Goal: Navigation & Orientation: Find specific page/section

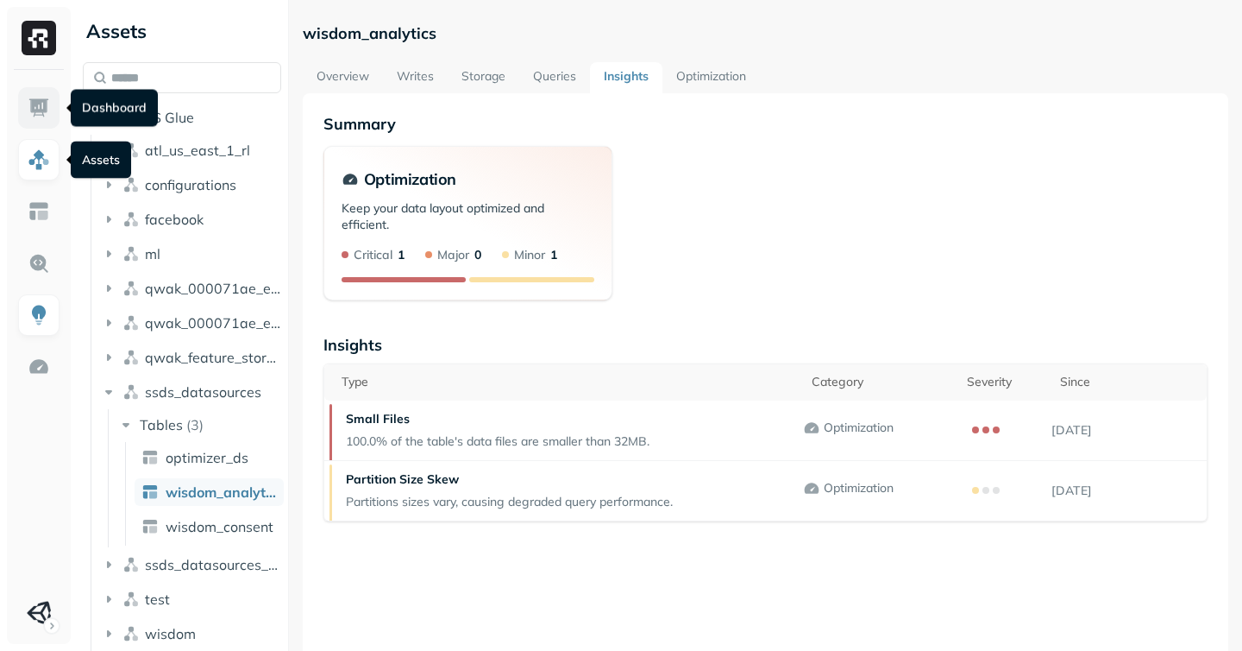
scroll to position [43, 0]
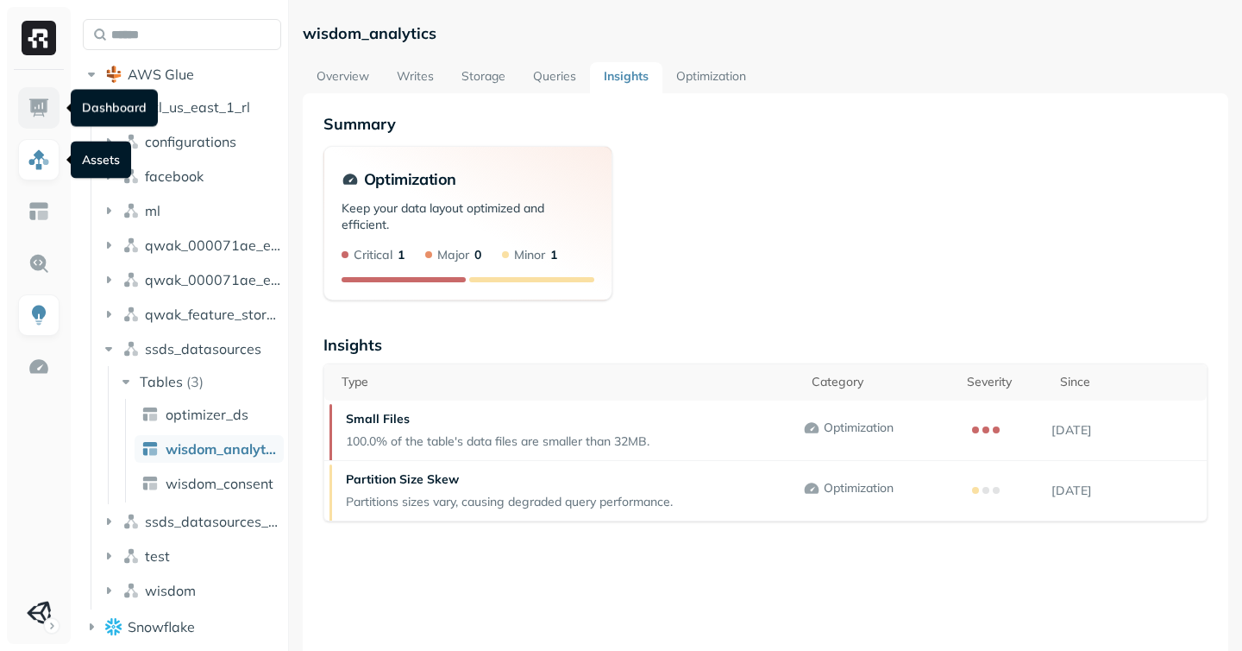
click at [42, 115] on img at bounding box center [39, 108] width 22 height 22
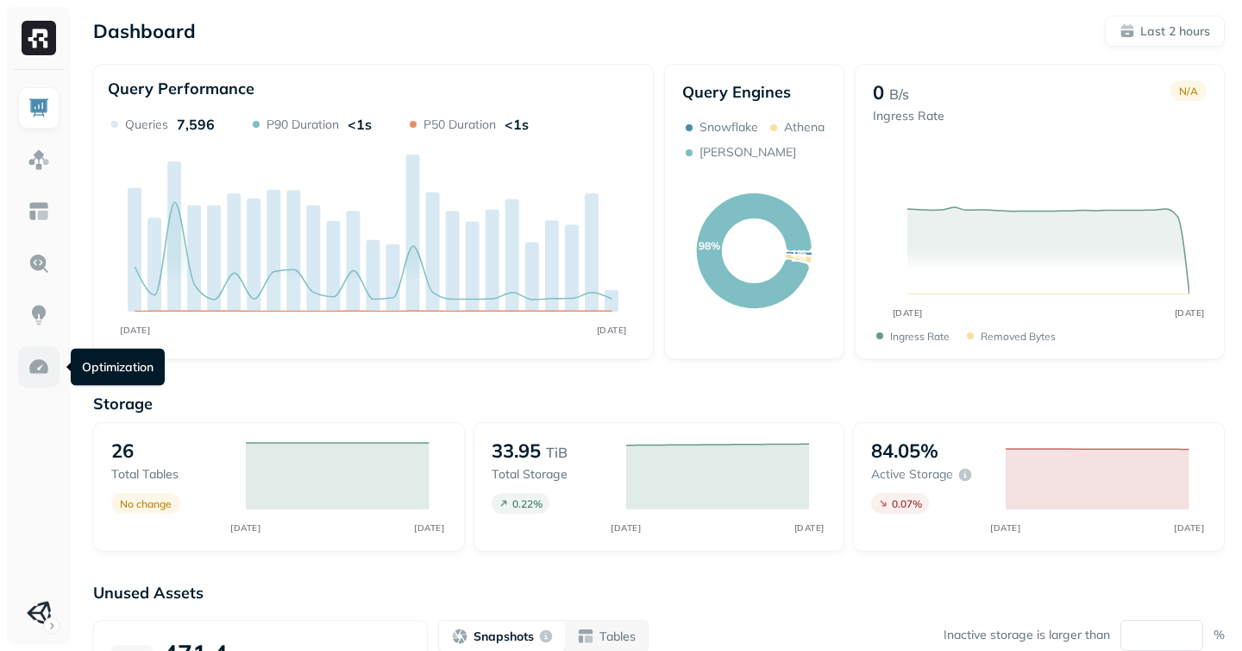
click at [51, 354] on link at bounding box center [38, 366] width 41 height 41
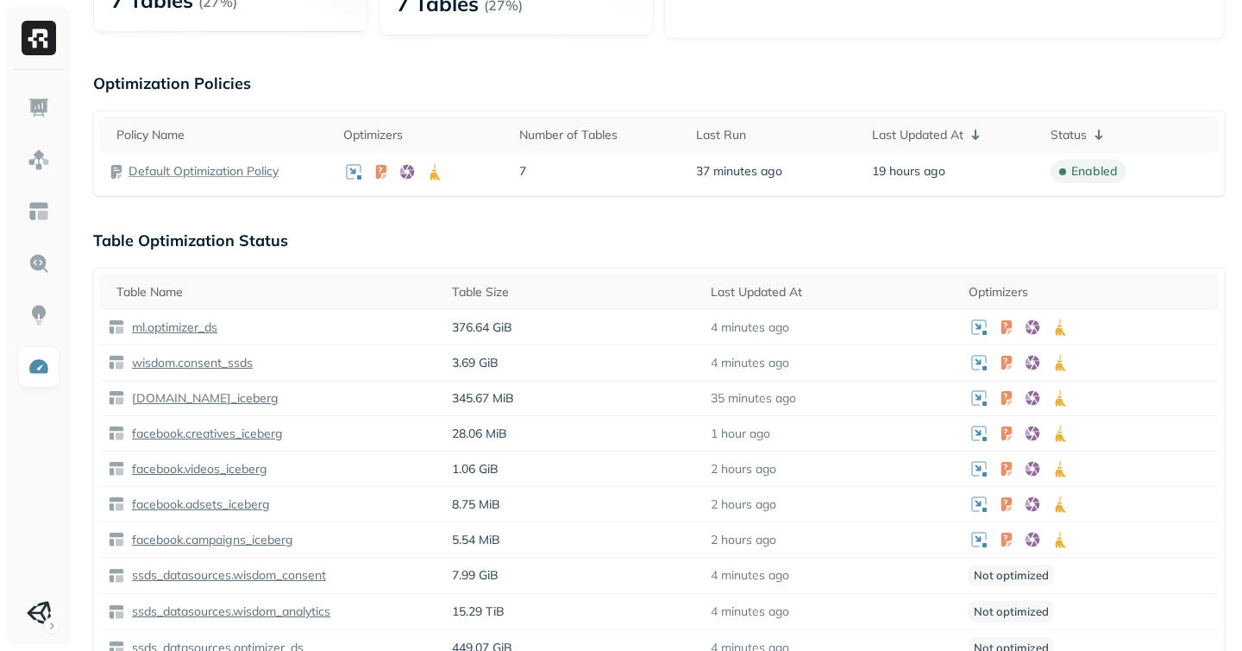
scroll to position [331, 0]
click at [250, 535] on p "facebook.campaigns_iceberg" at bounding box center [211, 539] width 165 height 16
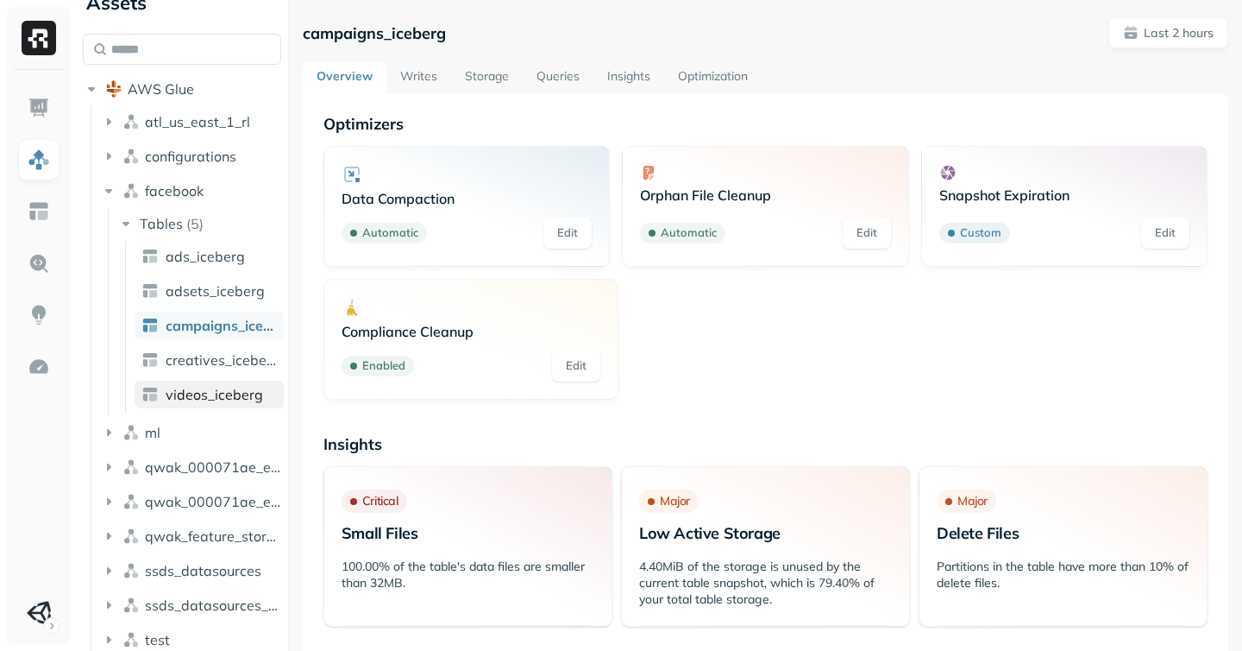
click at [217, 388] on span "videos_iceberg" at bounding box center [214, 394] width 97 height 17
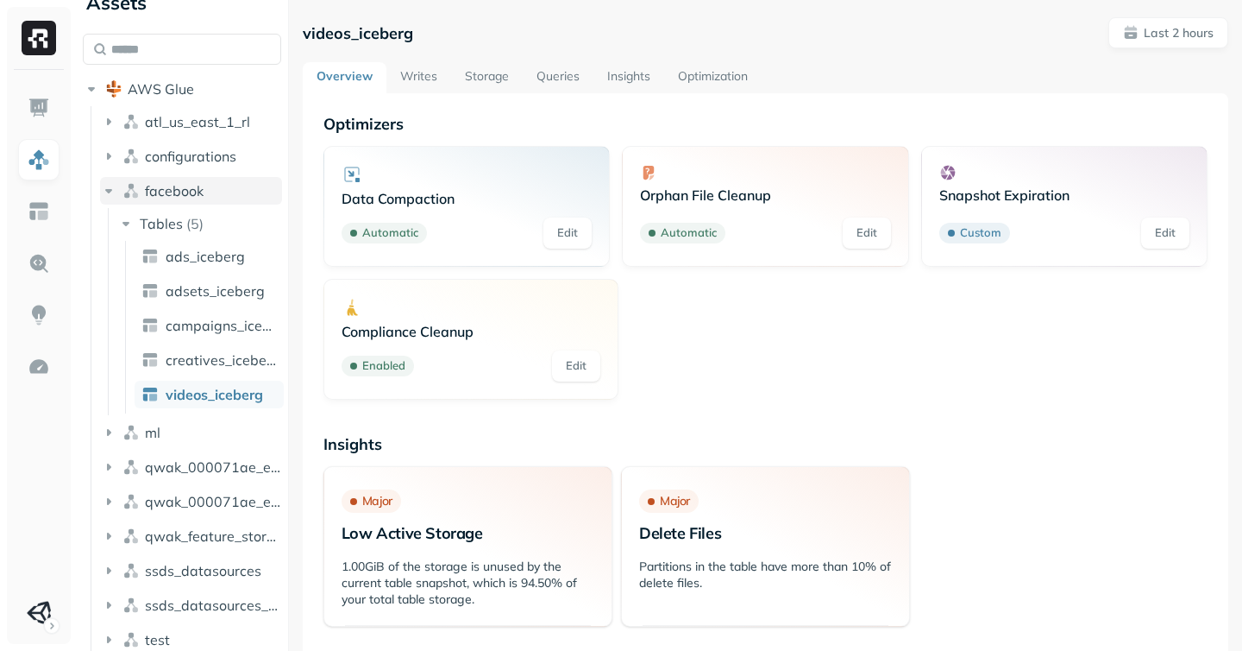
click at [107, 184] on icon "button" at bounding box center [108, 190] width 17 height 17
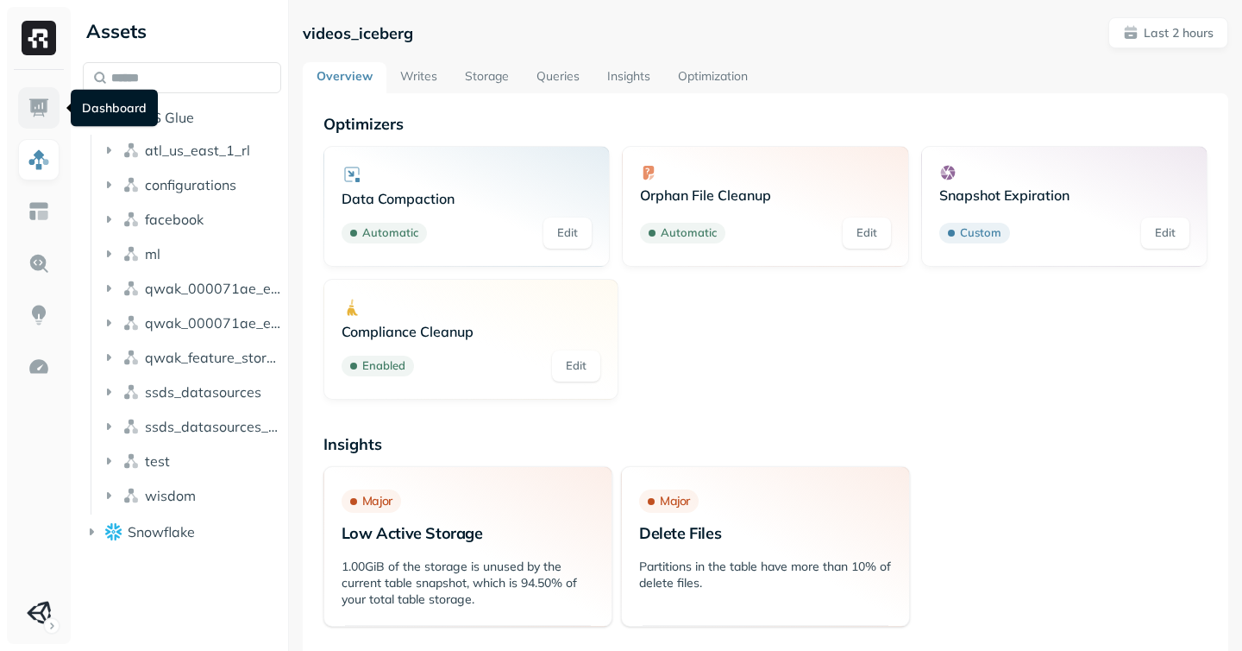
click at [20, 96] on link at bounding box center [38, 107] width 41 height 41
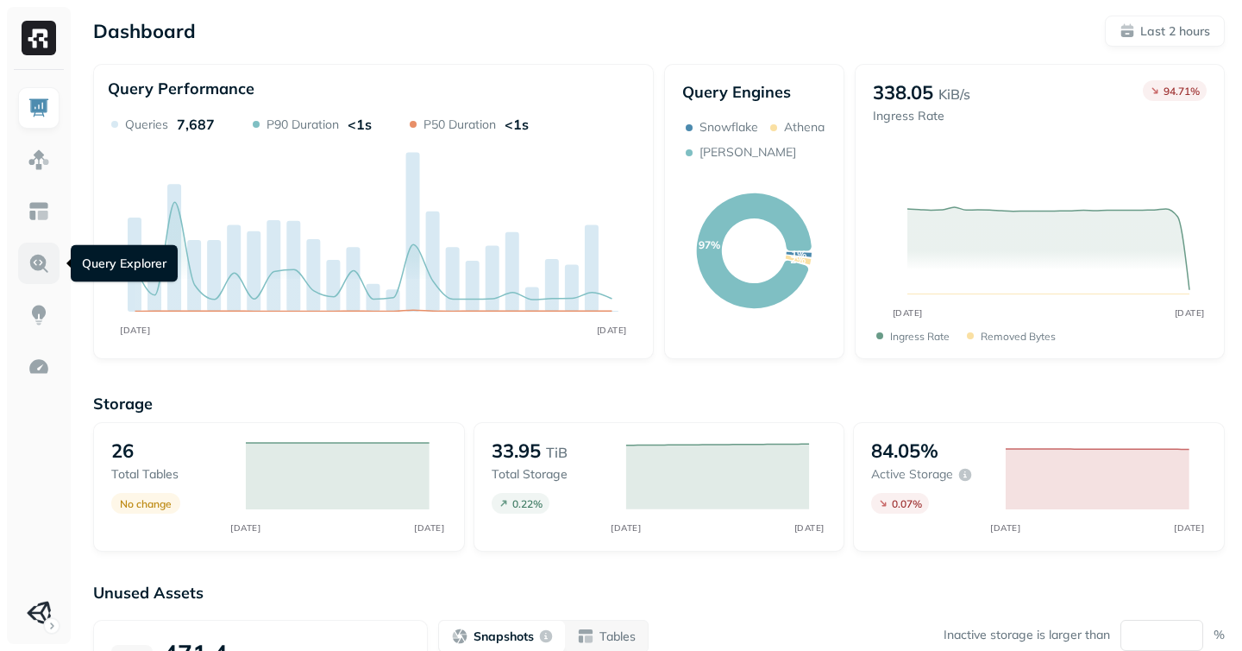
click at [45, 264] on img at bounding box center [39, 263] width 22 height 22
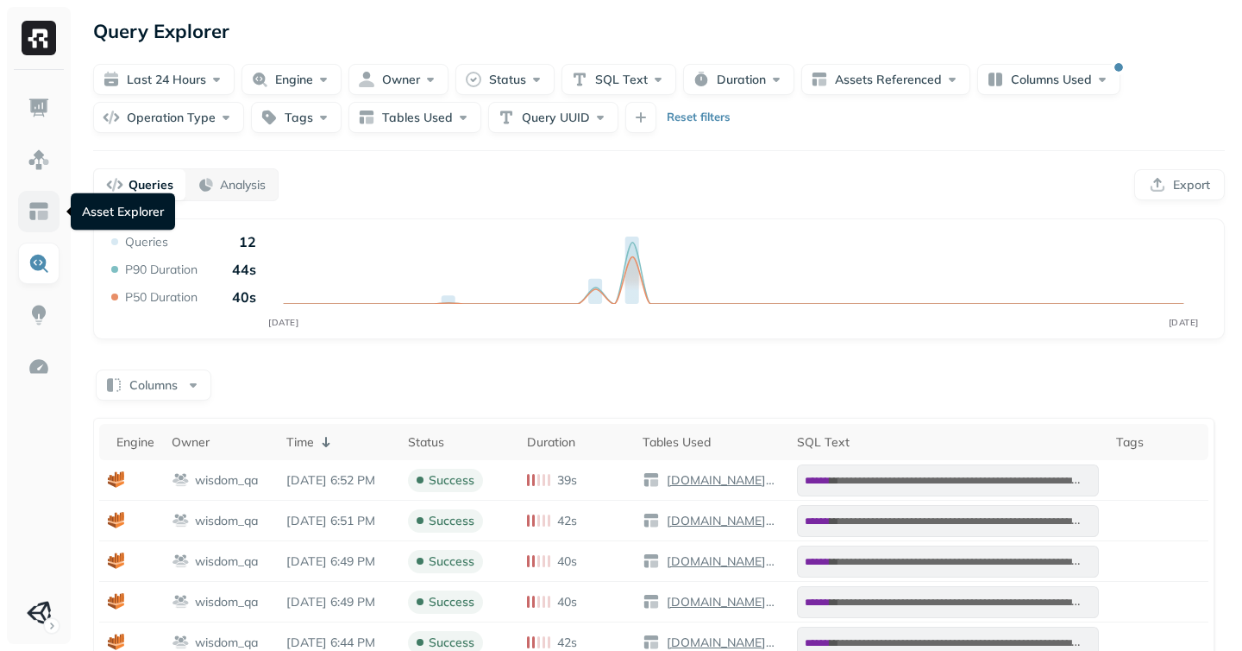
click at [47, 214] on img at bounding box center [39, 211] width 22 height 22
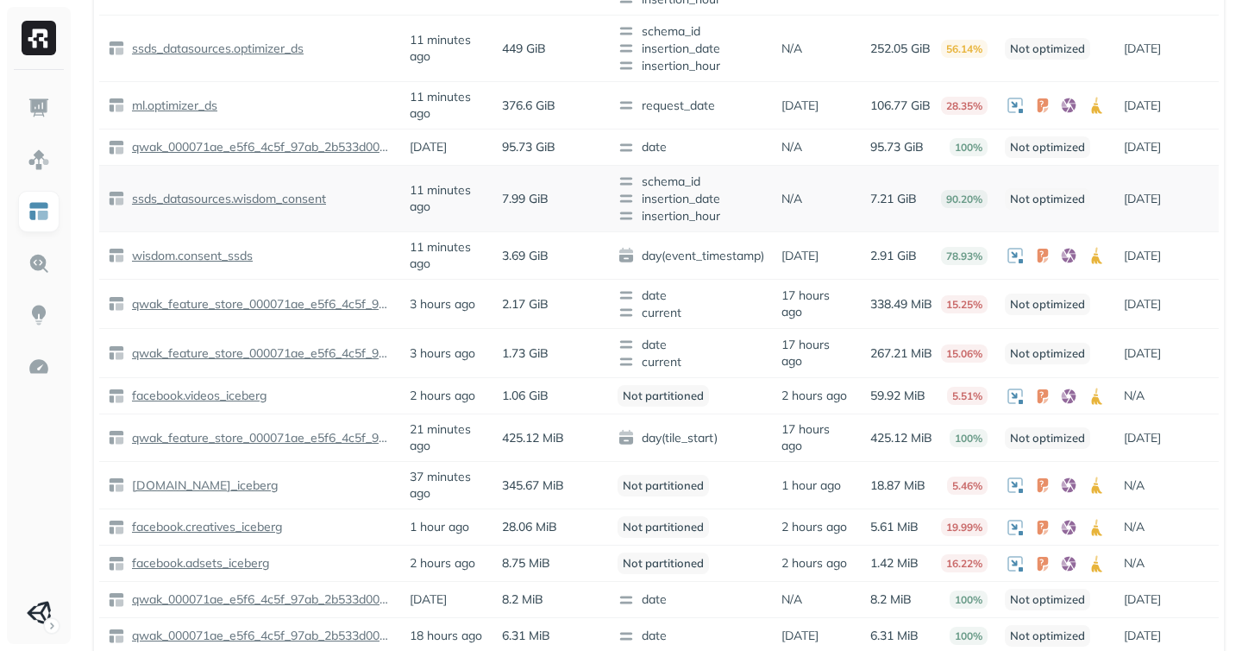
scroll to position [386, 0]
